Goal: Information Seeking & Learning: Learn about a topic

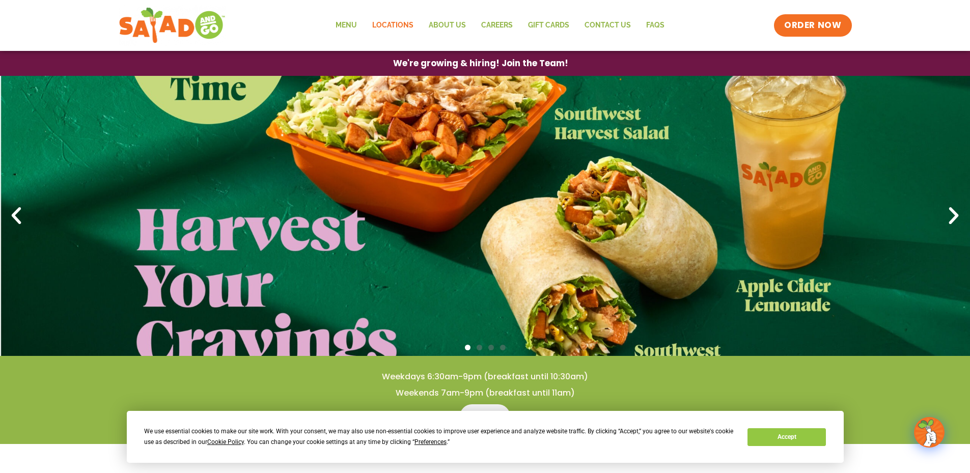
click at [392, 22] on link "Locations" at bounding box center [393, 25] width 57 height 23
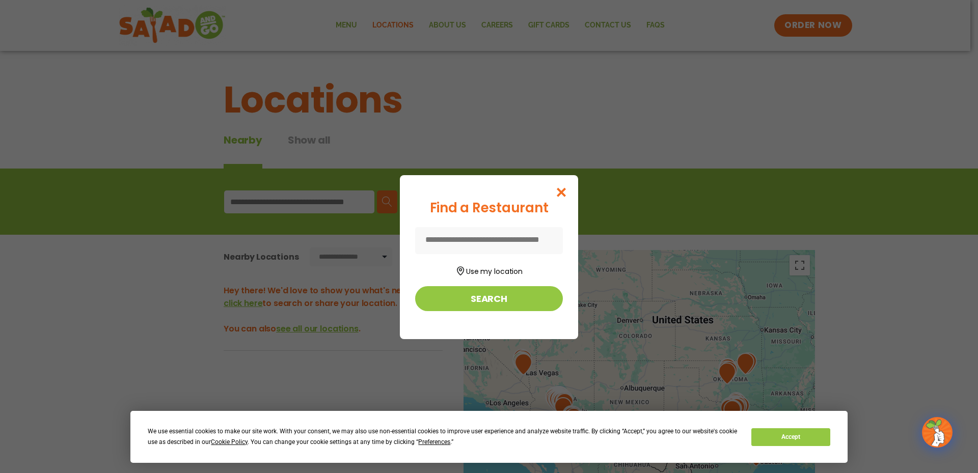
click at [428, 238] on input at bounding box center [489, 240] width 148 height 27
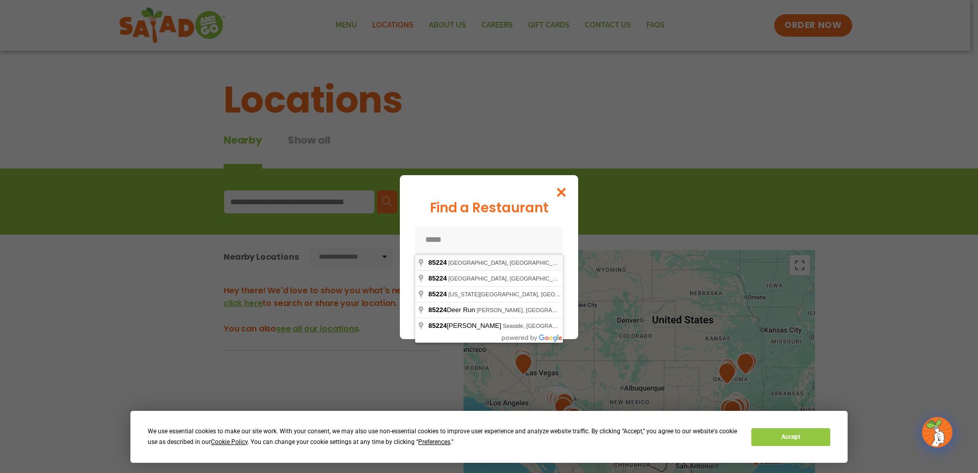
type input "**********"
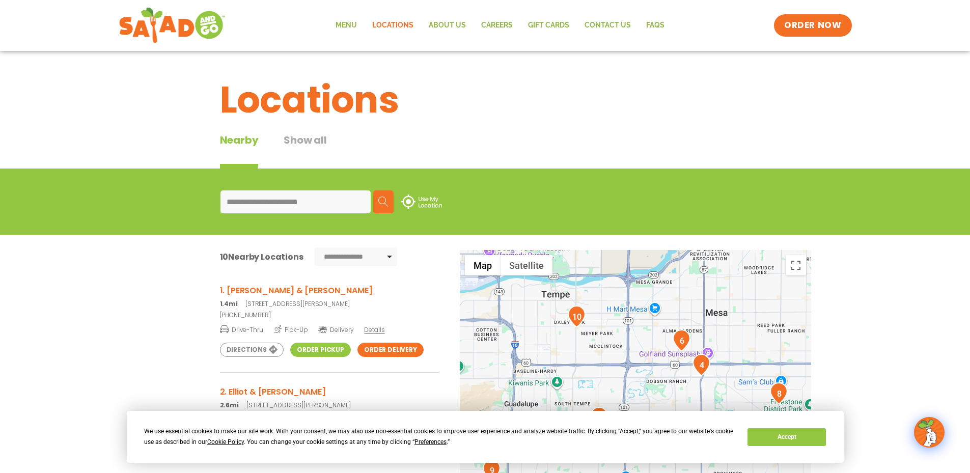
click at [251, 291] on h3 "1. [PERSON_NAME] & [PERSON_NAME]" at bounding box center [329, 290] width 219 height 13
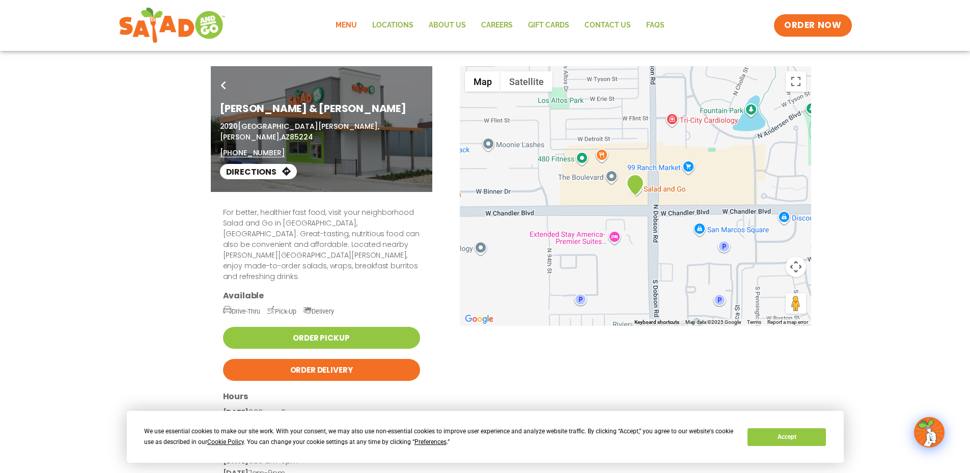
click at [350, 24] on link "Menu" at bounding box center [346, 25] width 37 height 23
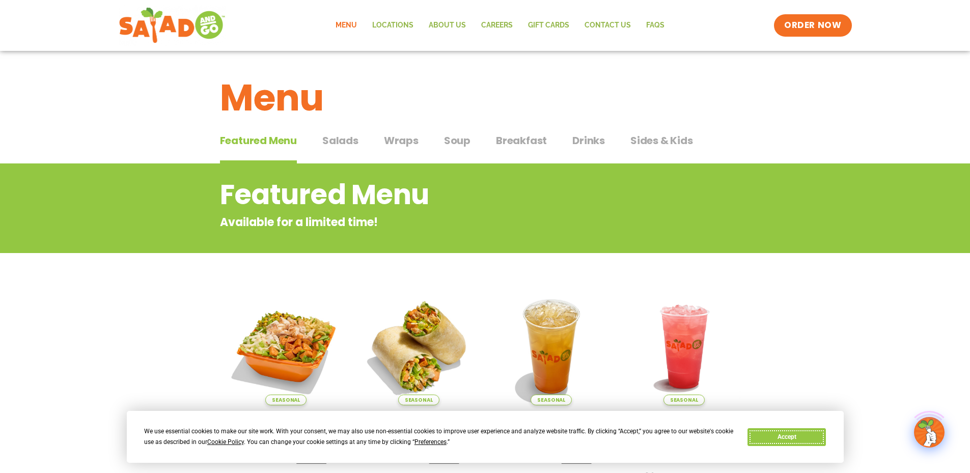
click at [797, 437] on button "Accept" at bounding box center [787, 437] width 78 height 18
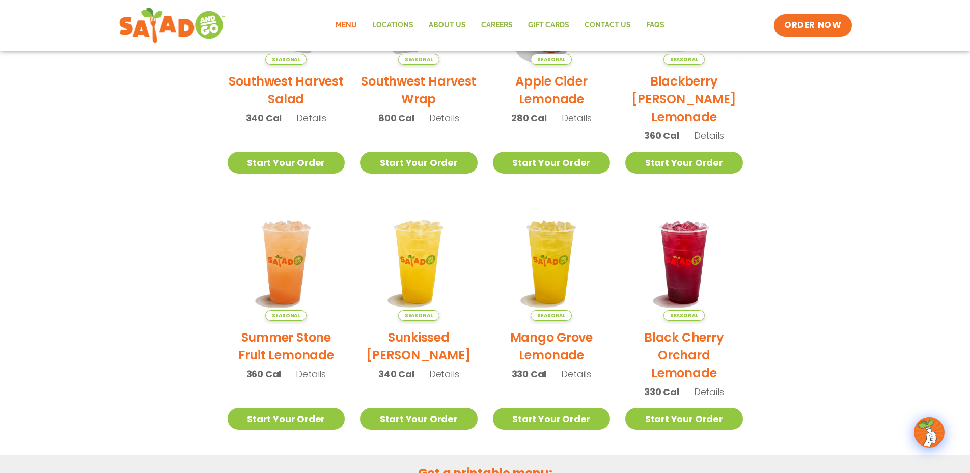
scroll to position [373, 0]
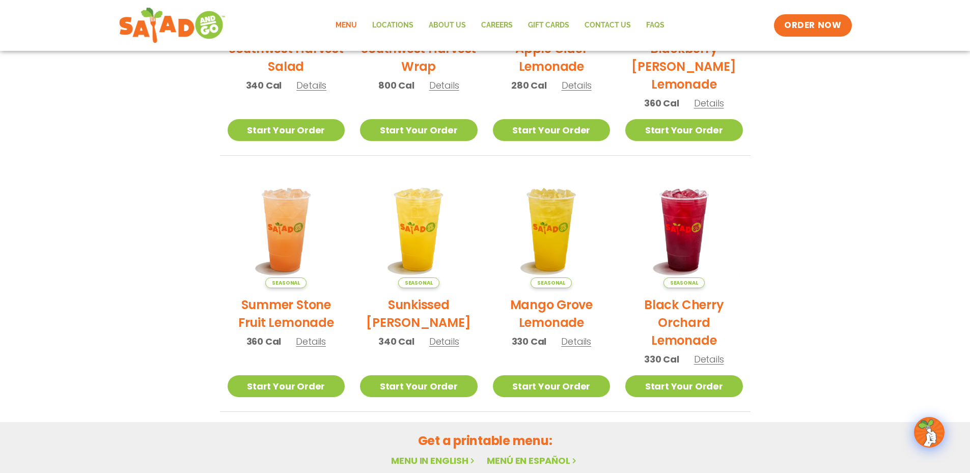
click at [439, 460] on link "Menu in English" at bounding box center [434, 460] width 86 height 13
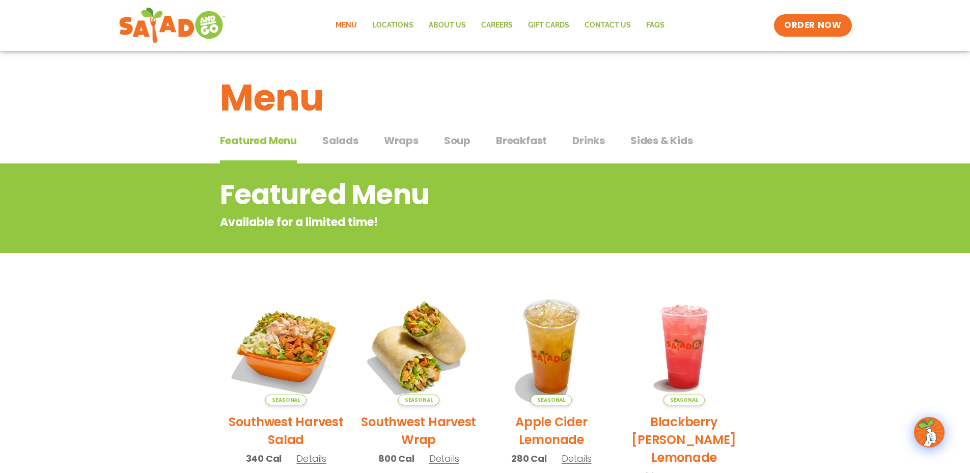
click at [344, 138] on span "Salads" at bounding box center [340, 140] width 36 height 15
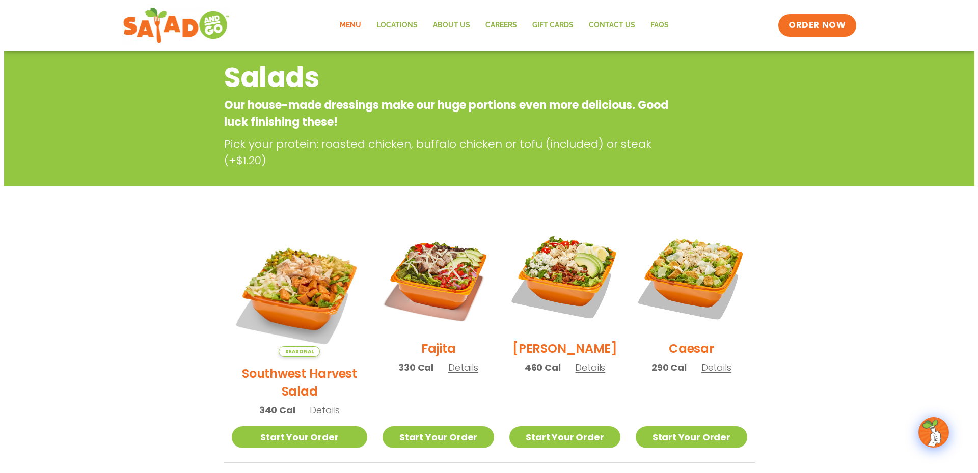
scroll to position [136, 0]
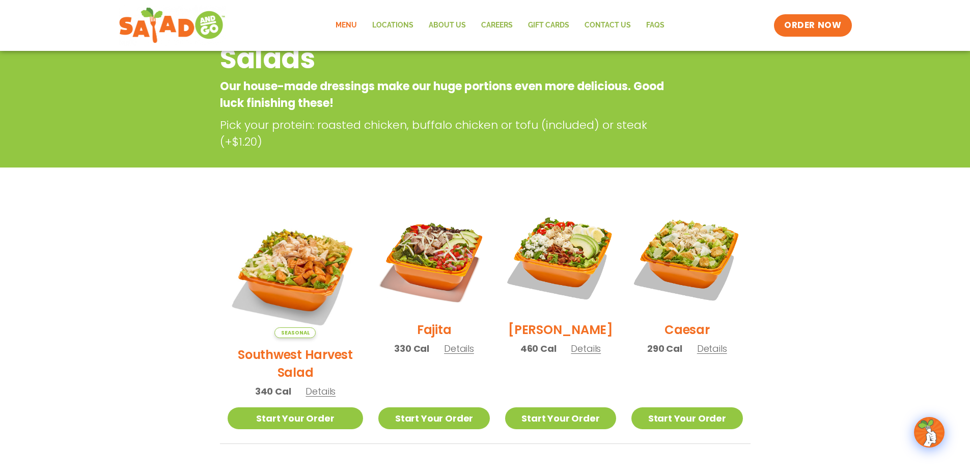
click at [573, 355] on span "Details" at bounding box center [586, 348] width 30 height 13
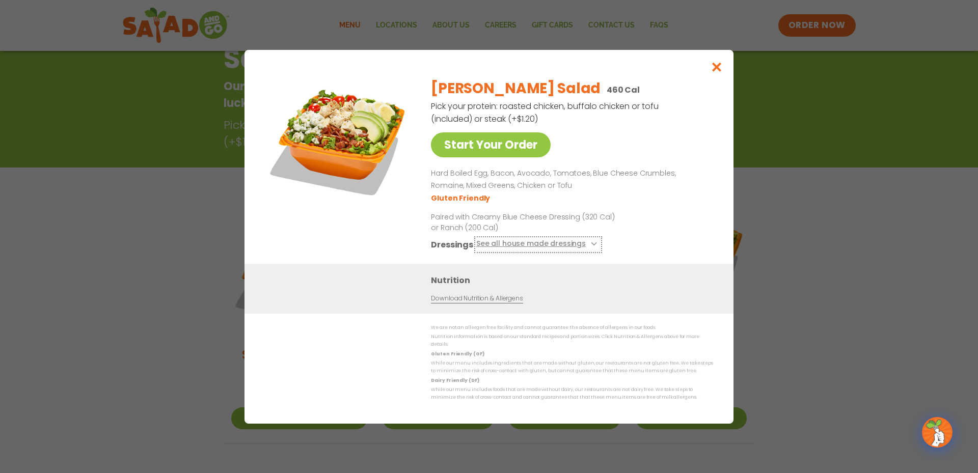
click at [523, 248] on button "See all house made dressings" at bounding box center [538, 244] width 124 height 13
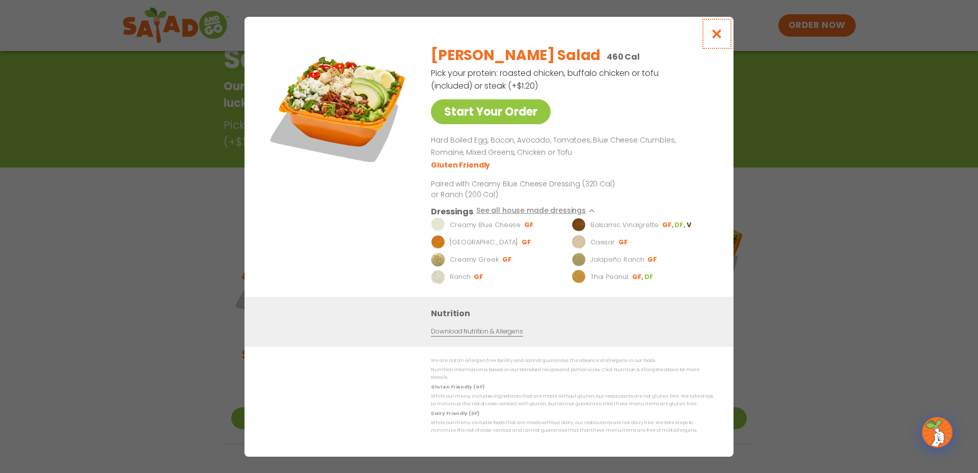
click at [716, 31] on button "Close modal" at bounding box center [716, 34] width 33 height 34
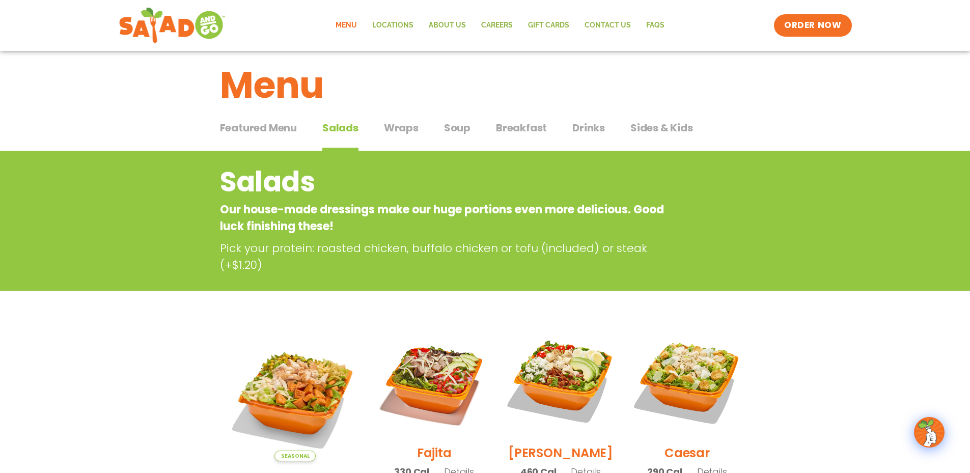
scroll to position [0, 0]
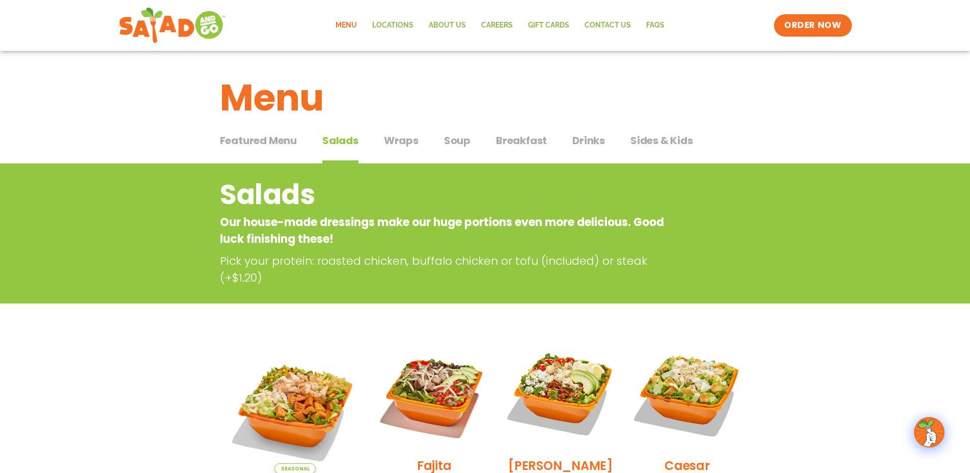
click at [401, 138] on span "Wraps" at bounding box center [401, 140] width 35 height 15
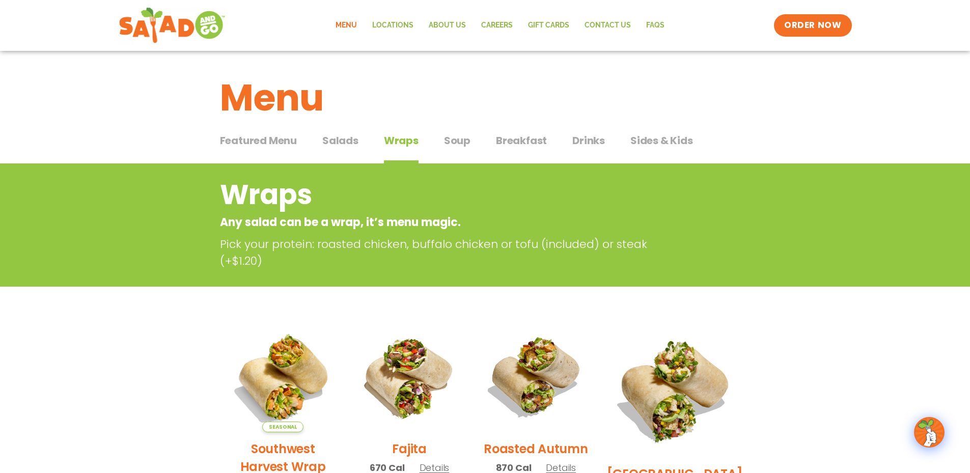
click at [457, 140] on span "Soup" at bounding box center [457, 140] width 26 height 15
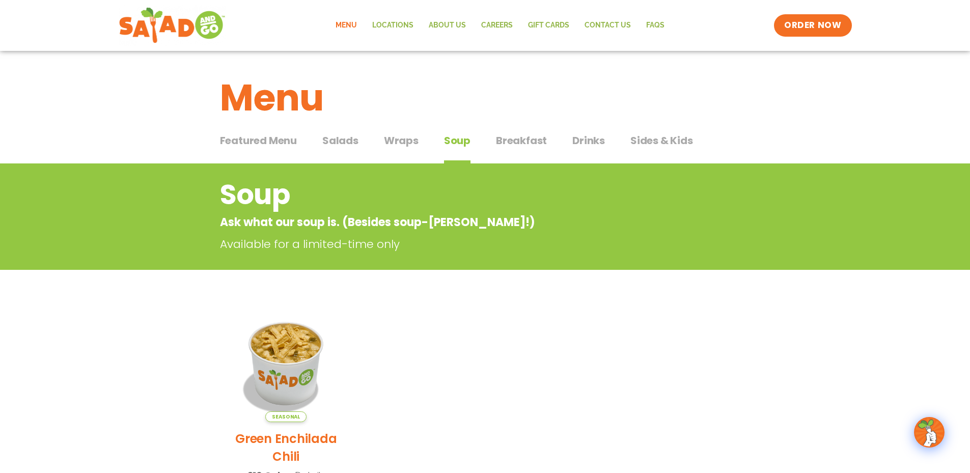
click at [509, 139] on span "Breakfast" at bounding box center [521, 140] width 51 height 15
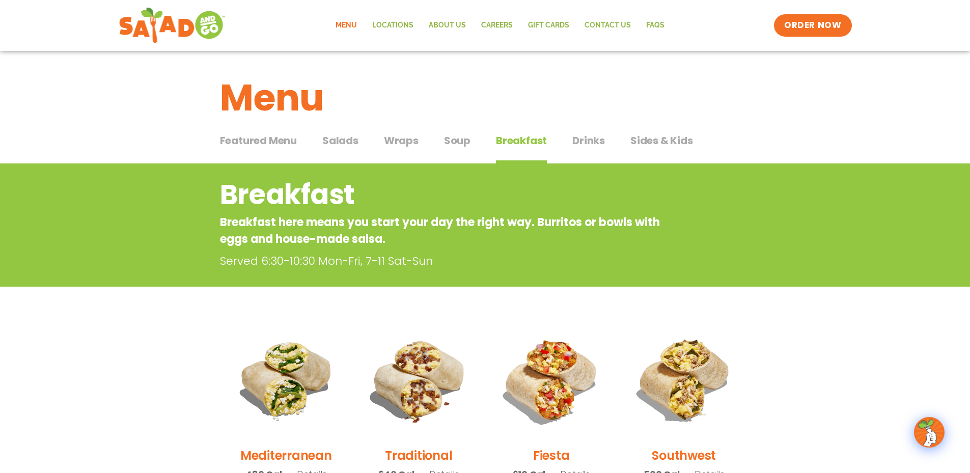
click at [588, 141] on span "Drinks" at bounding box center [589, 140] width 33 height 15
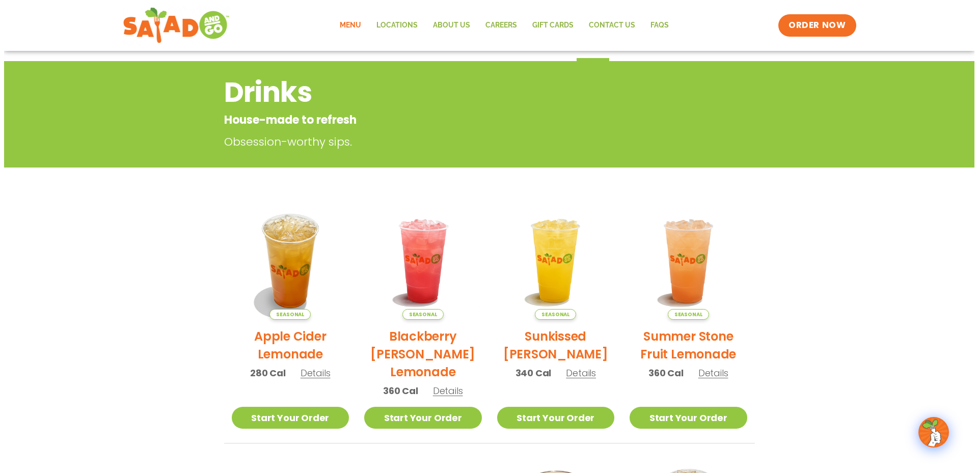
scroll to position [68, 0]
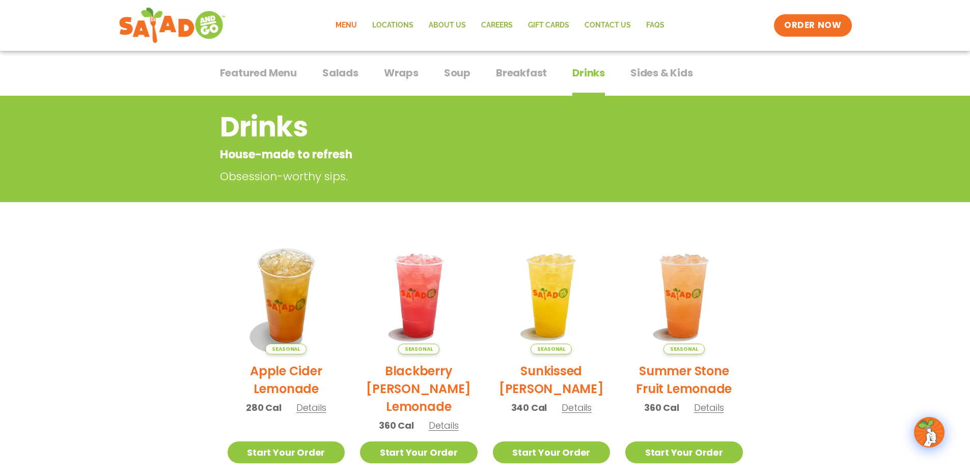
click at [648, 70] on span "Sides & Kids" at bounding box center [662, 72] width 63 height 15
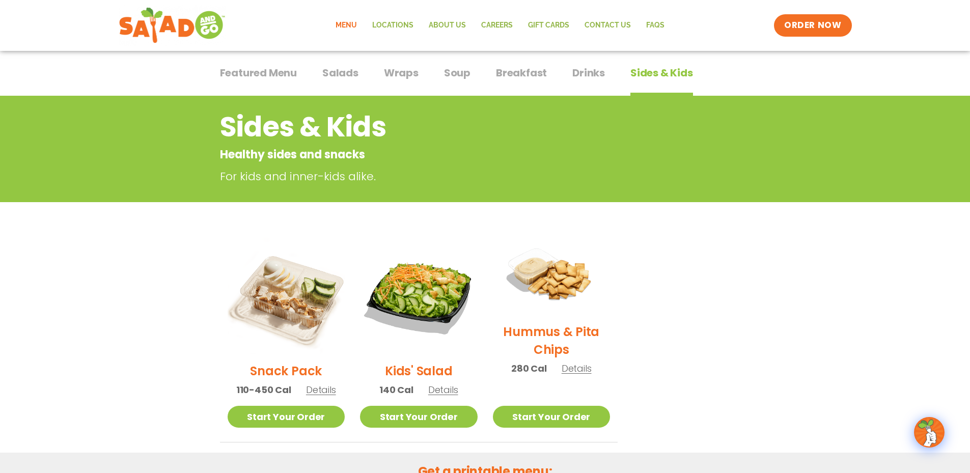
click at [244, 77] on span "Featured Menu" at bounding box center [258, 72] width 77 height 15
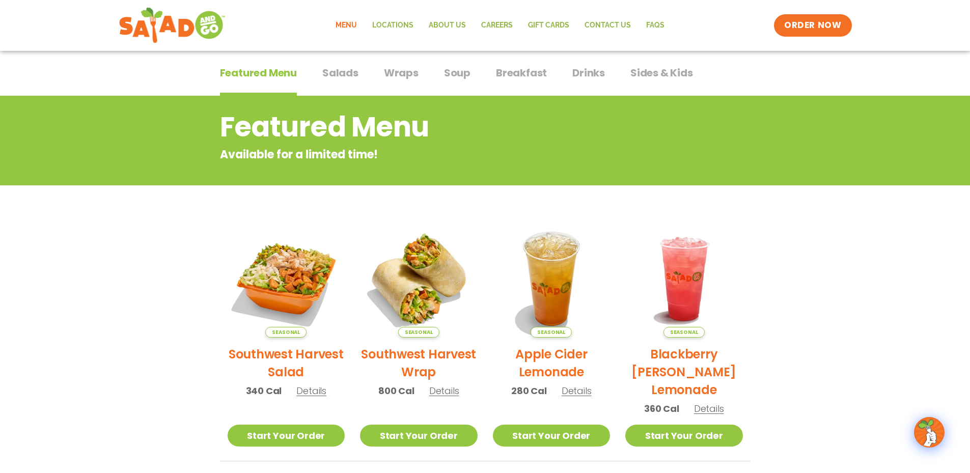
click at [302, 390] on span "Details" at bounding box center [311, 391] width 30 height 13
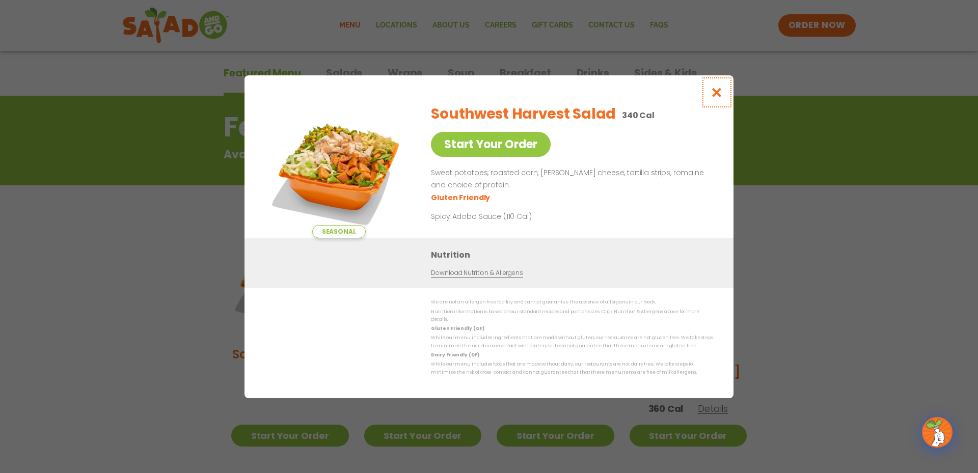
click at [713, 92] on icon "Close modal" at bounding box center [717, 92] width 13 height 11
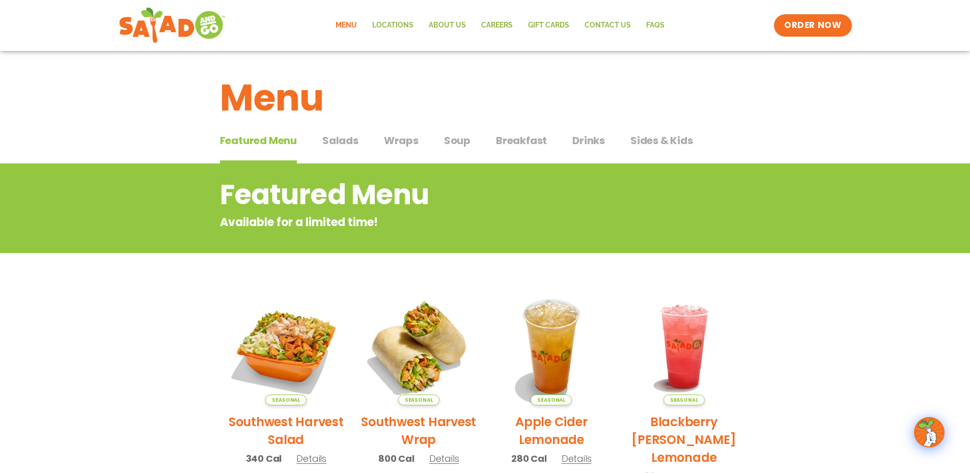
click at [346, 139] on span "Salads" at bounding box center [340, 140] width 36 height 15
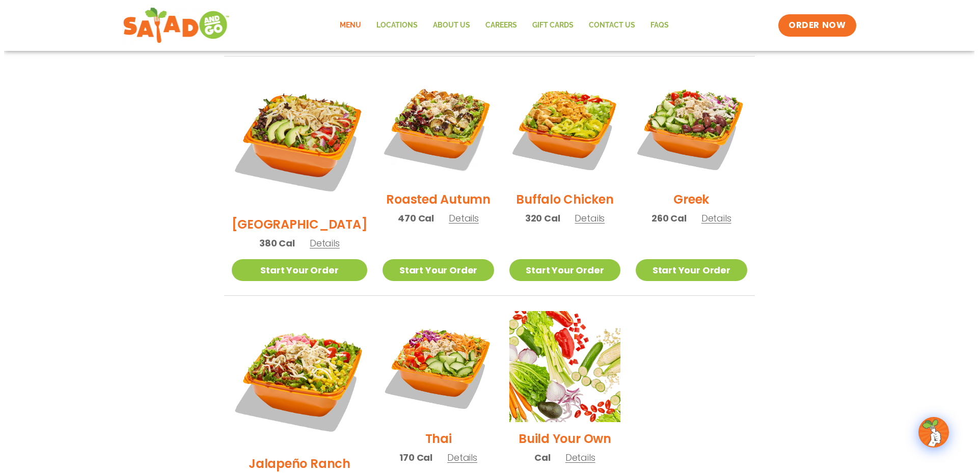
scroll to position [543, 0]
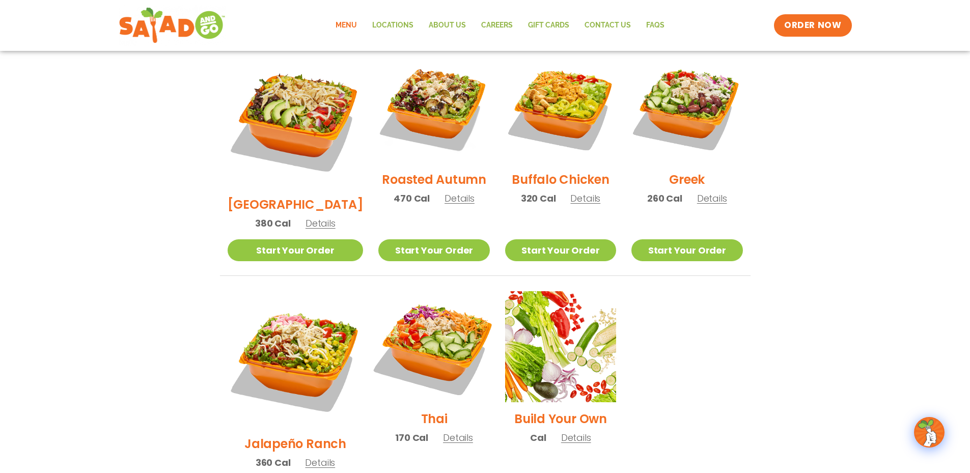
click at [418, 326] on img at bounding box center [434, 347] width 130 height 130
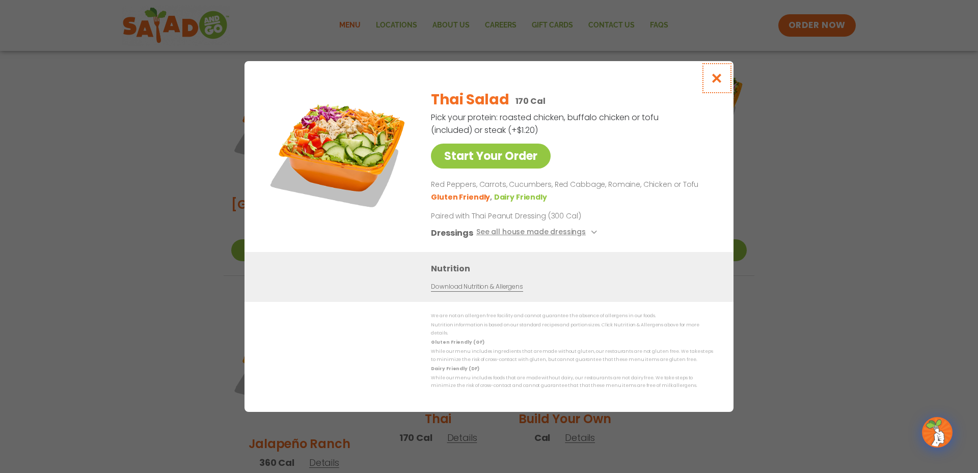
click at [718, 77] on icon "Close modal" at bounding box center [717, 78] width 13 height 11
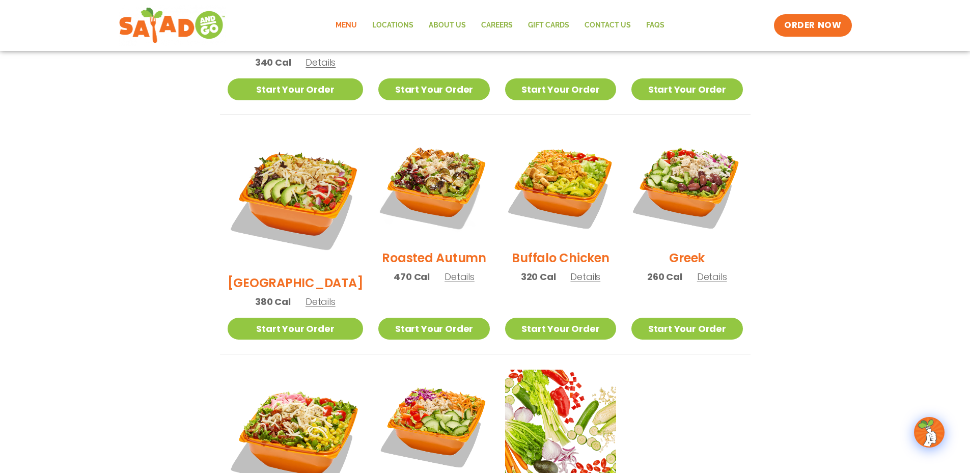
scroll to position [462, 0]
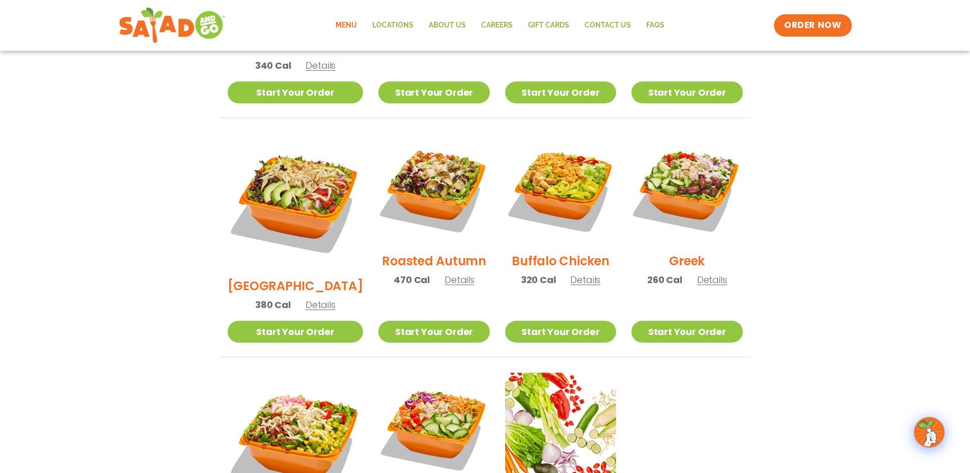
click at [408, 252] on h2 "Roasted Autumn" at bounding box center [434, 261] width 104 height 18
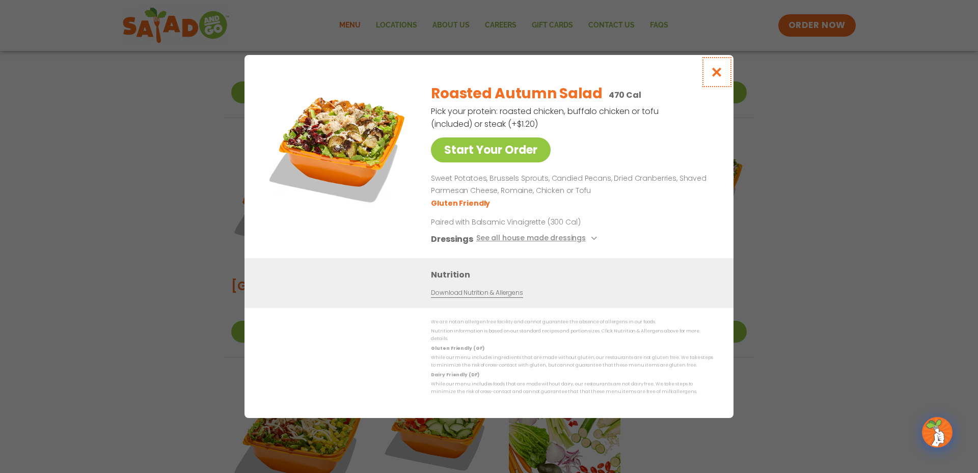
click at [716, 74] on icon "Close modal" at bounding box center [717, 72] width 13 height 11
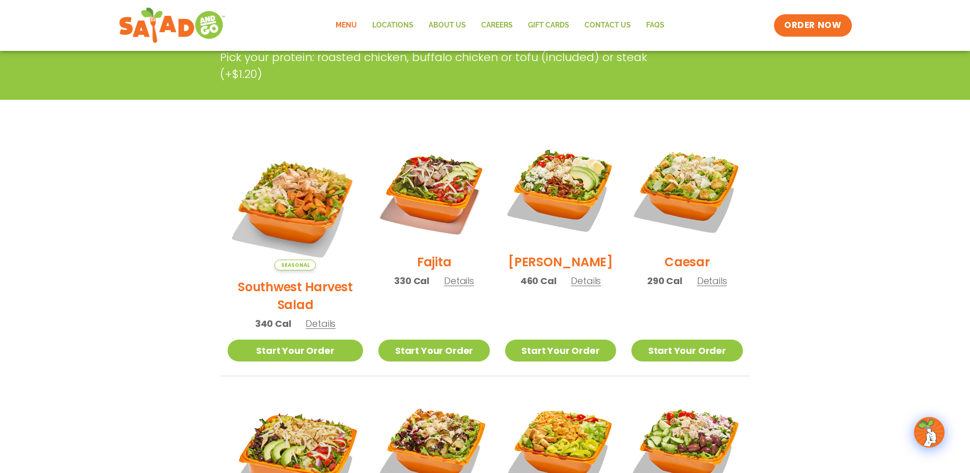
scroll to position [190, 0]
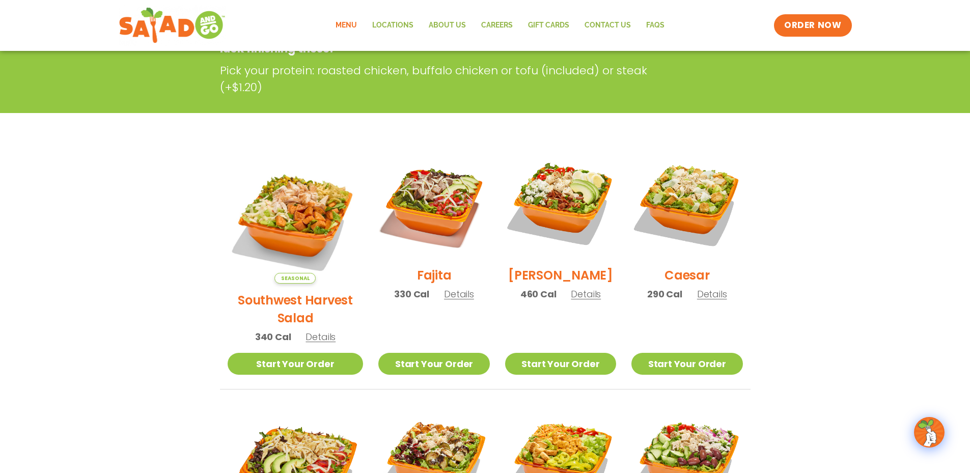
click at [417, 207] on img at bounding box center [433, 203] width 111 height 111
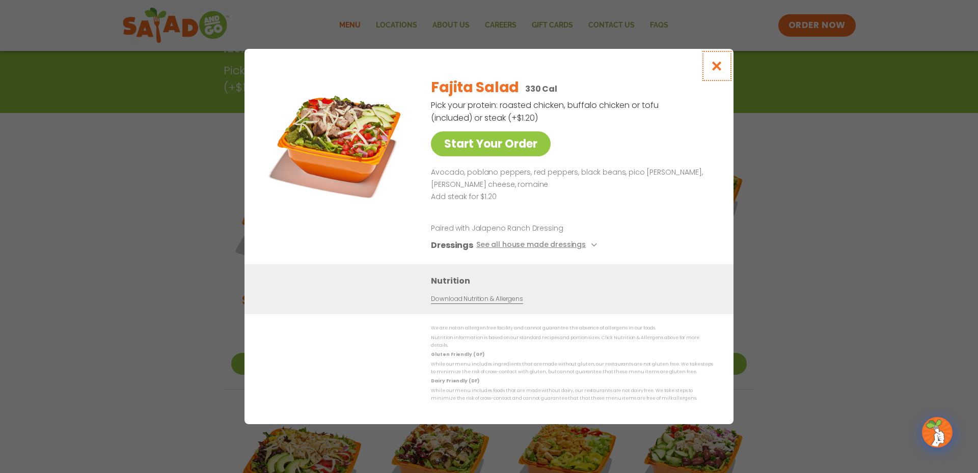
click at [713, 68] on icon "Close modal" at bounding box center [717, 66] width 13 height 11
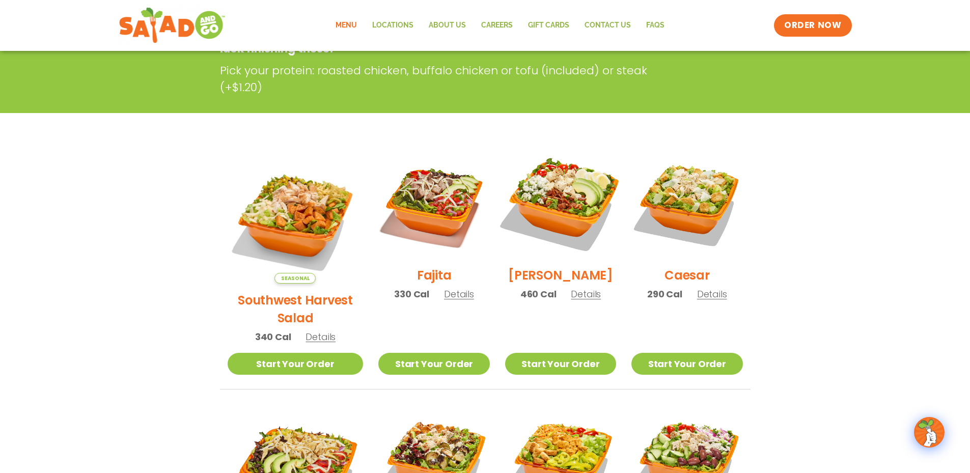
click at [553, 201] on img at bounding box center [561, 203] width 130 height 130
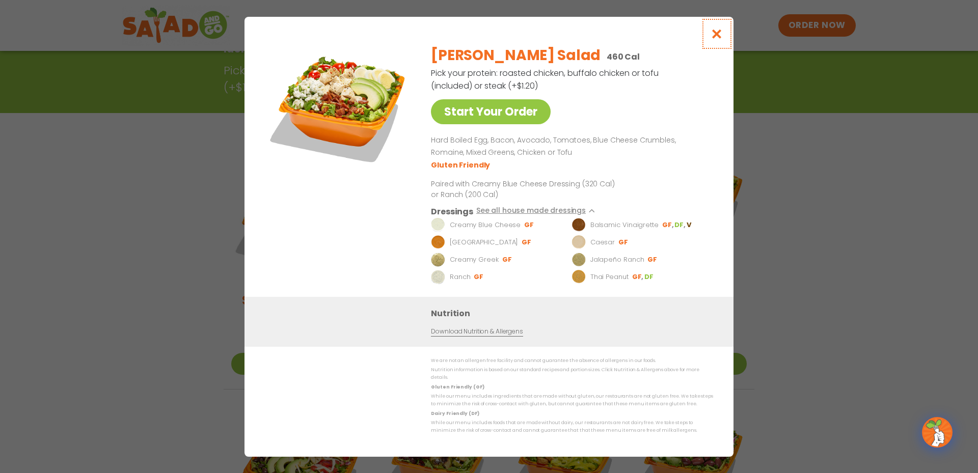
click at [718, 35] on icon "Close modal" at bounding box center [717, 34] width 13 height 11
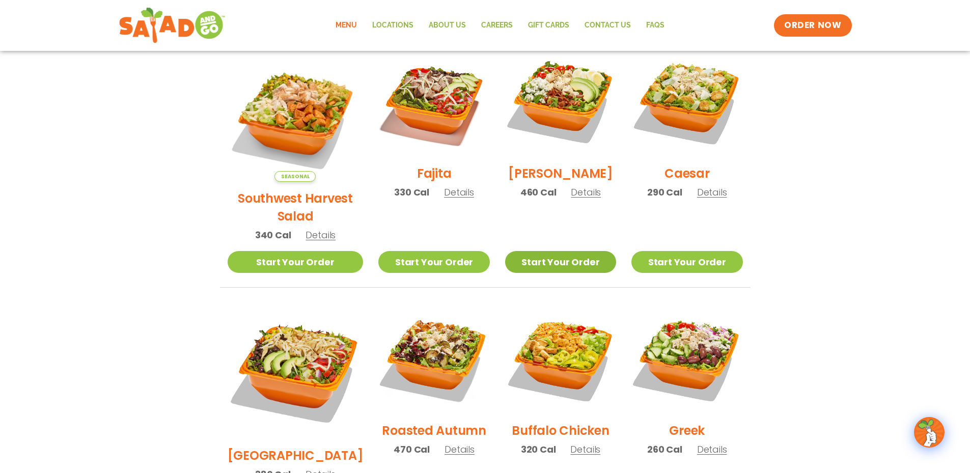
scroll to position [326, 0]
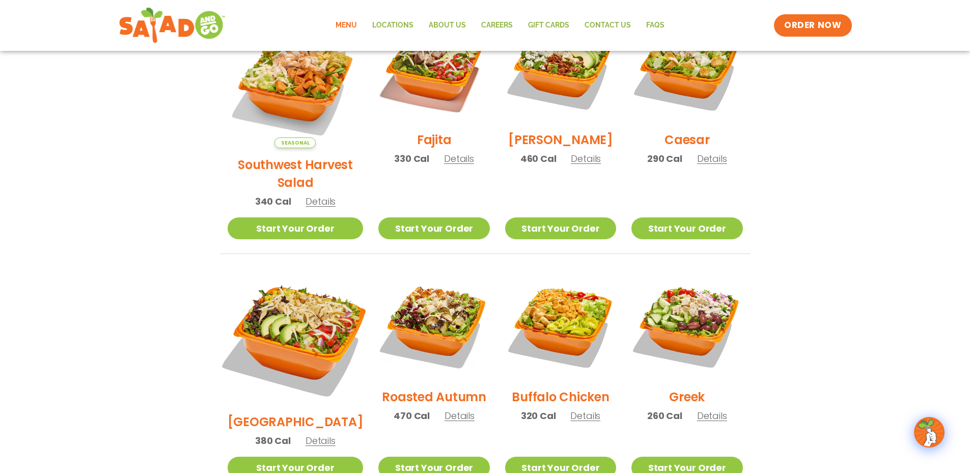
click at [283, 301] on img at bounding box center [294, 337] width 159 height 159
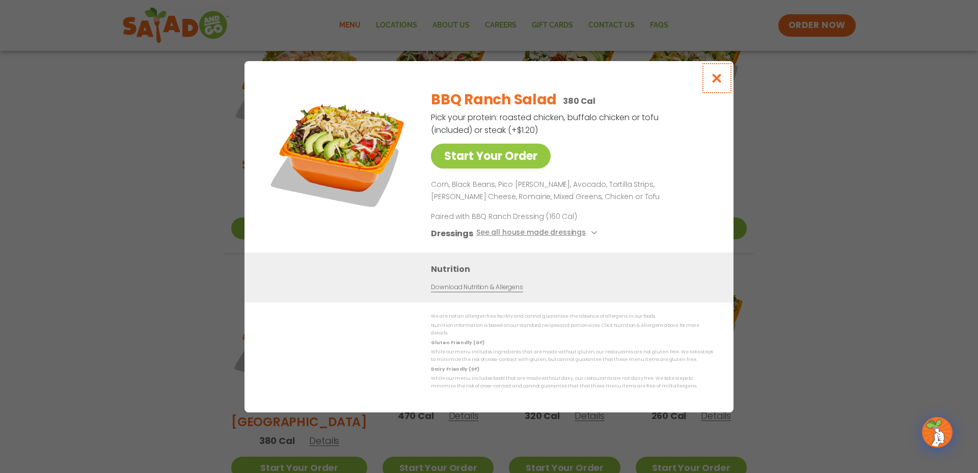
click at [715, 78] on icon "Close modal" at bounding box center [717, 78] width 13 height 11
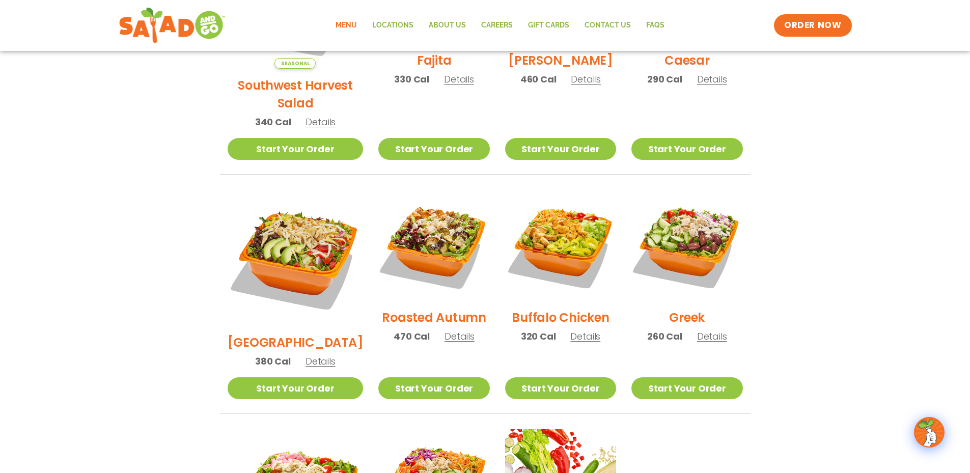
scroll to position [428, 0]
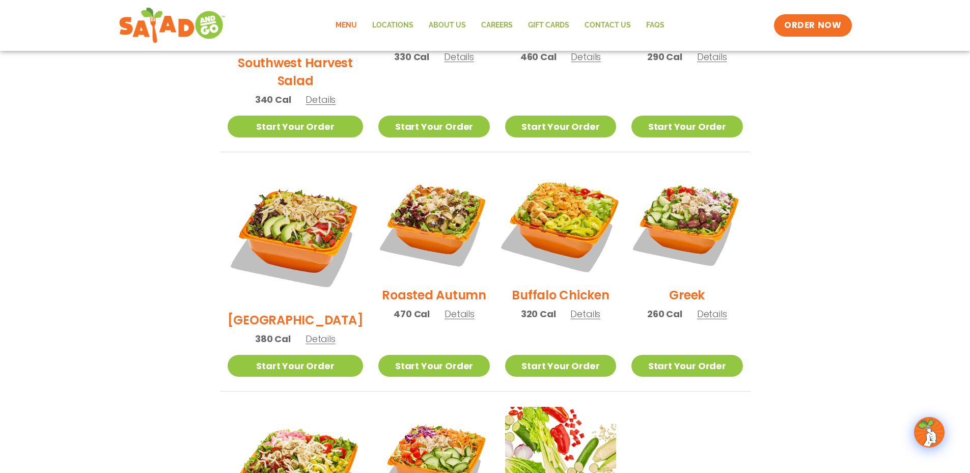
click at [561, 214] on img at bounding box center [561, 223] width 130 height 130
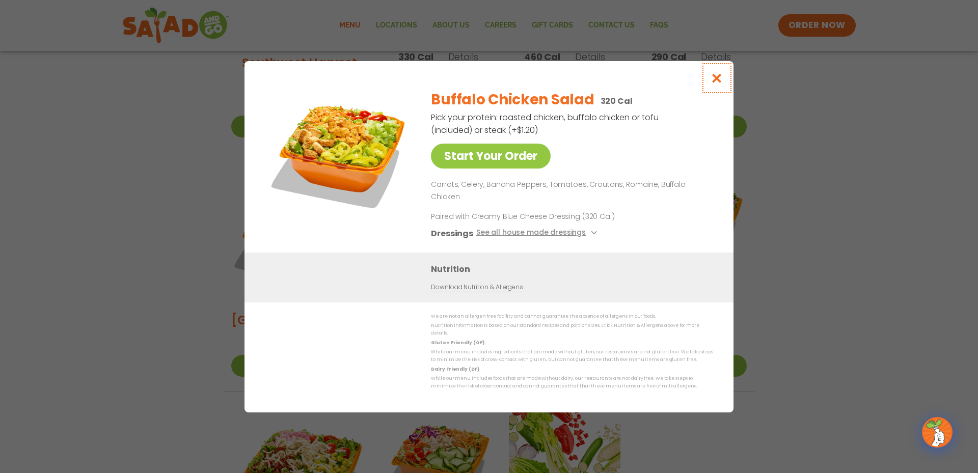
click at [721, 84] on icon "Close modal" at bounding box center [717, 78] width 13 height 11
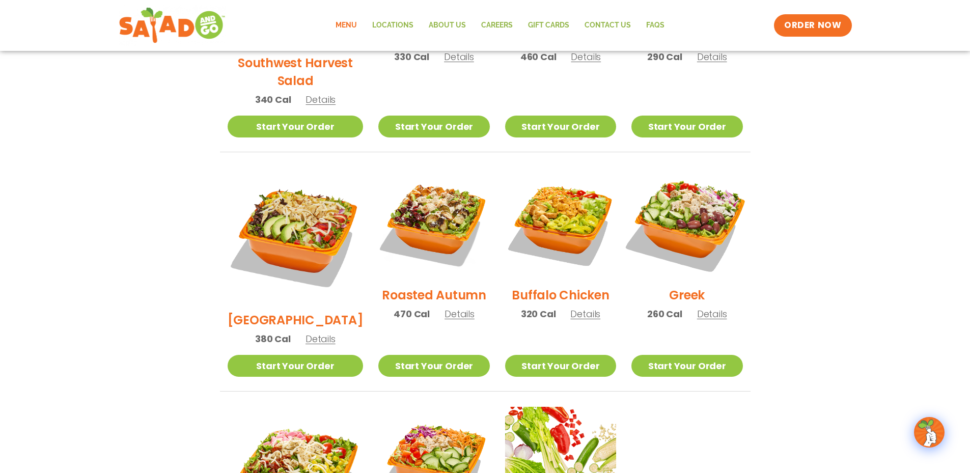
click at [708, 217] on img at bounding box center [687, 223] width 130 height 130
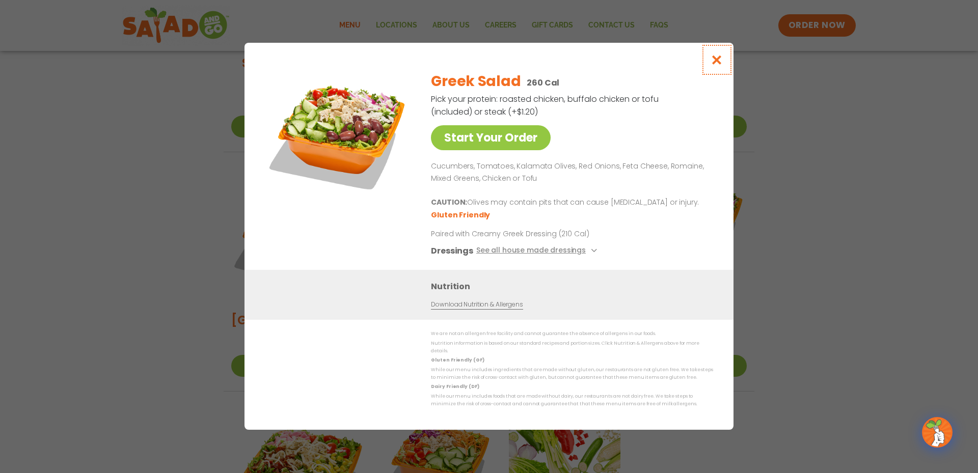
click at [716, 62] on icon "Close modal" at bounding box center [717, 60] width 13 height 11
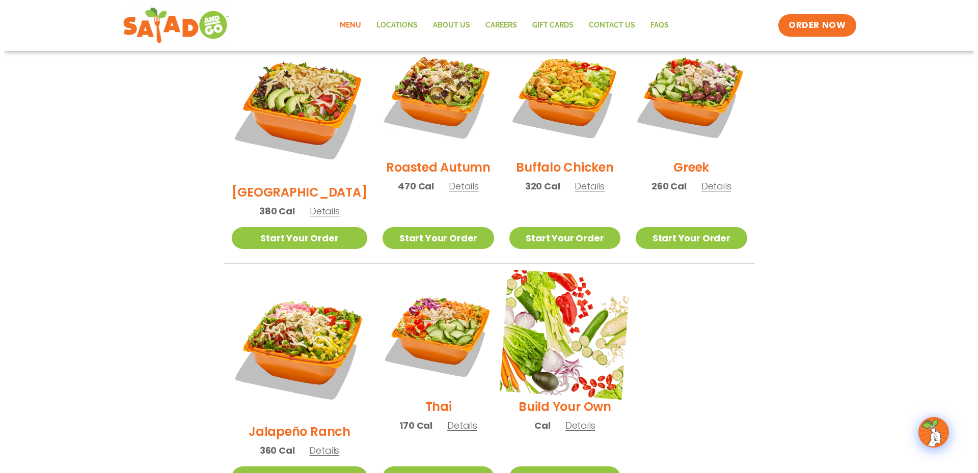
scroll to position [564, 0]
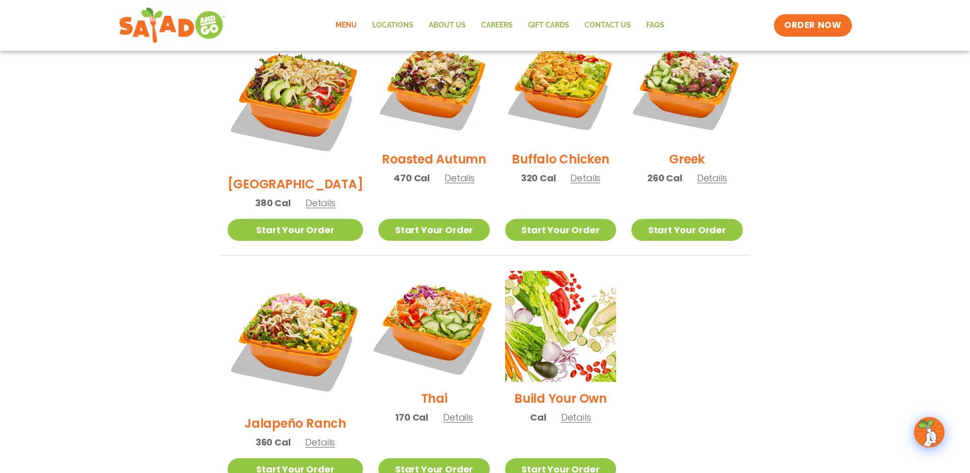
click at [425, 289] on img at bounding box center [434, 326] width 130 height 130
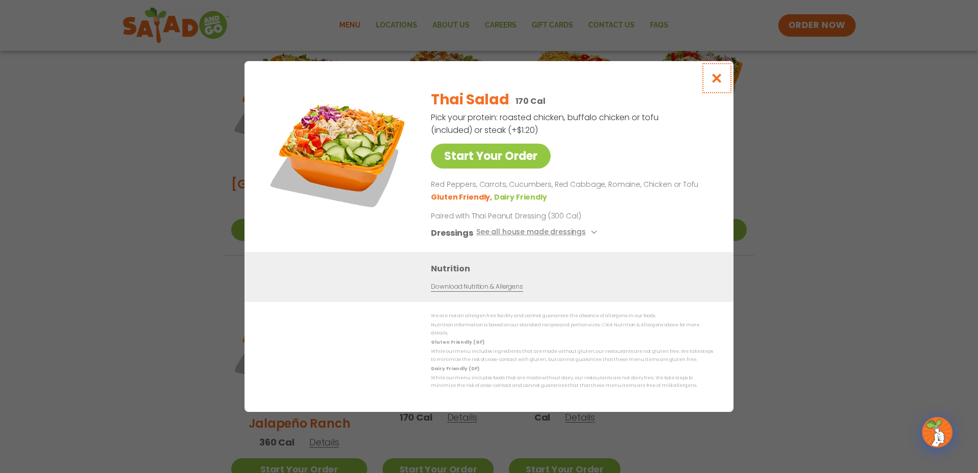
click at [714, 80] on icon "Close modal" at bounding box center [717, 78] width 13 height 11
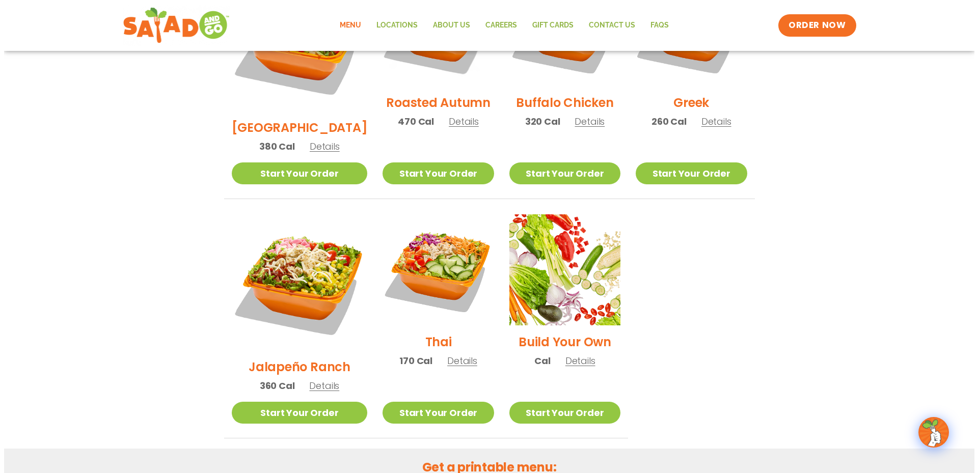
scroll to position [598, 0]
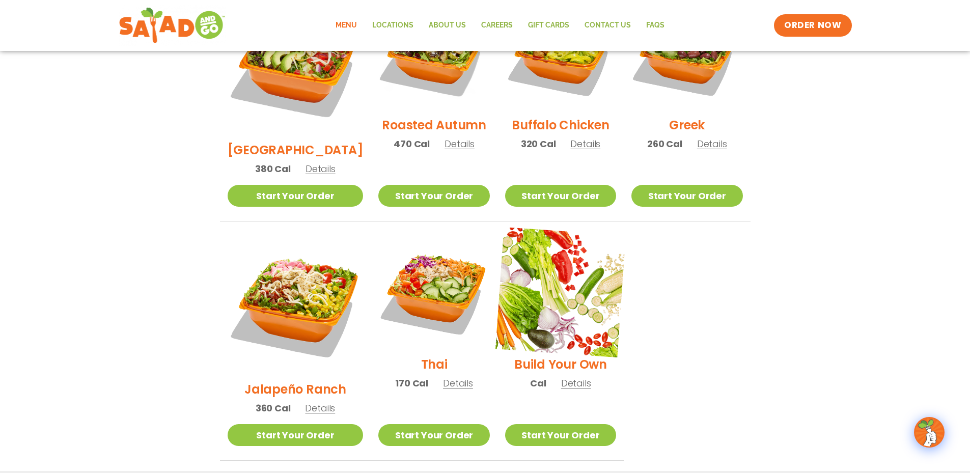
click at [558, 267] on img at bounding box center [561, 292] width 130 height 130
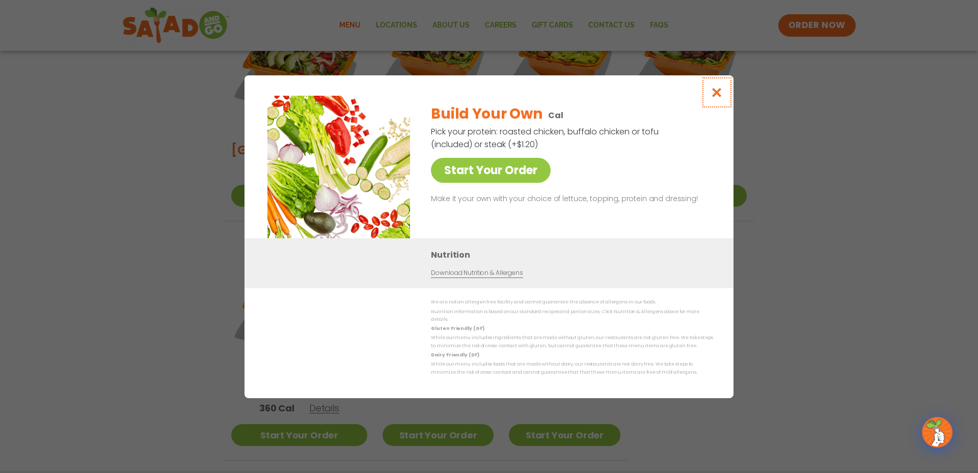
click at [719, 91] on icon "Close modal" at bounding box center [717, 92] width 13 height 11
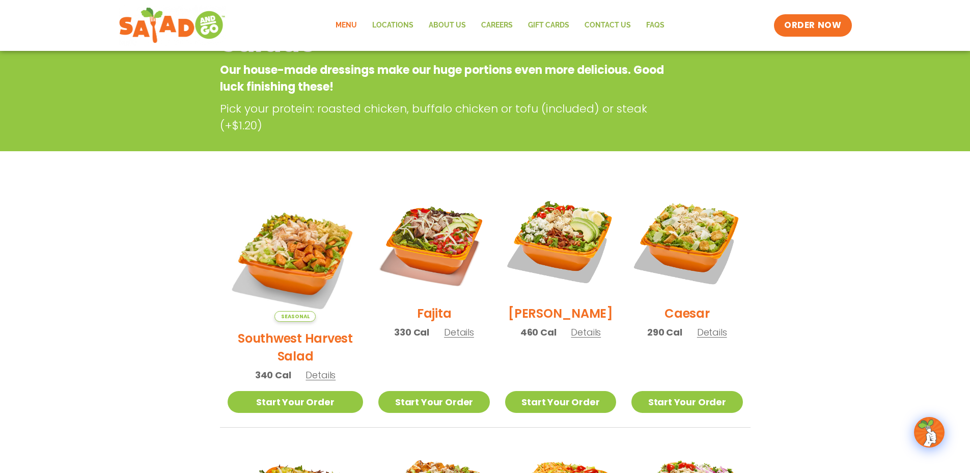
scroll to position [55, 0]
